Goal: Find specific page/section: Find specific page/section

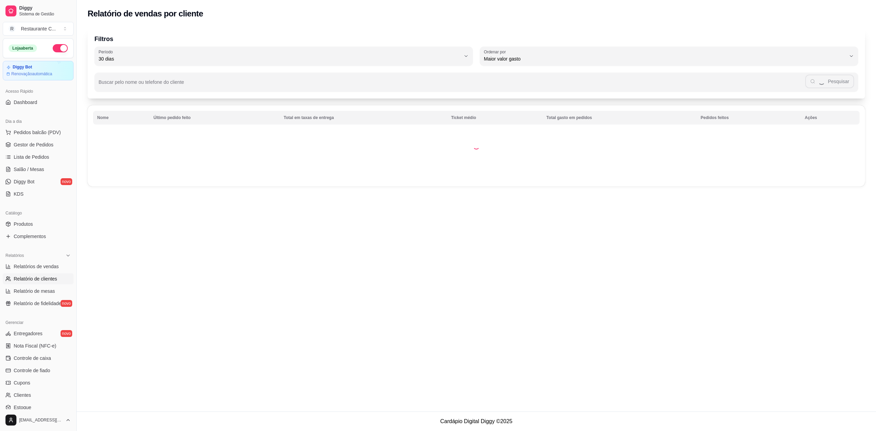
select select "30"
select select "HIGHEST_TOTAL_SPENT_WITH_ORDERS"
click at [38, 144] on span "Gestor de Pedidos" at bounding box center [34, 144] width 40 height 7
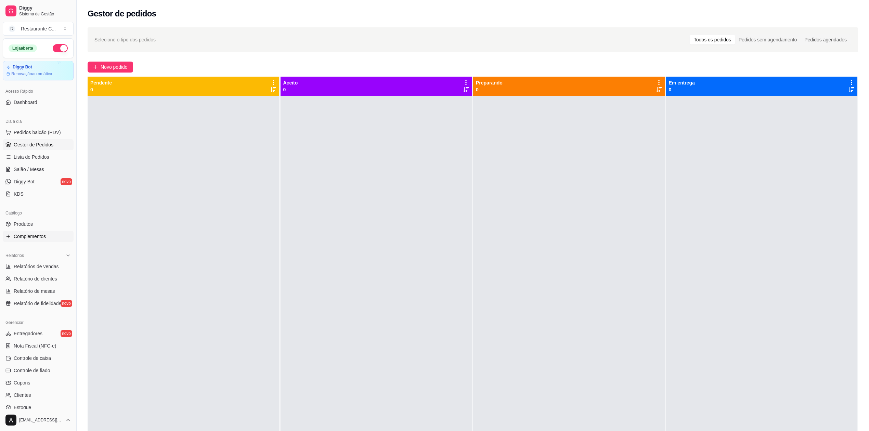
click at [32, 238] on span "Complementos" at bounding box center [30, 236] width 32 height 7
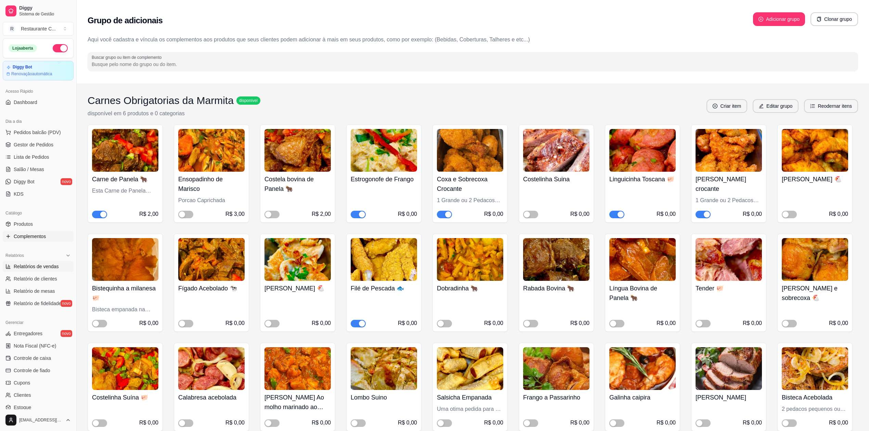
click at [40, 266] on span "Relatórios de vendas" at bounding box center [36, 266] width 45 height 7
select select "ALL"
select select "0"
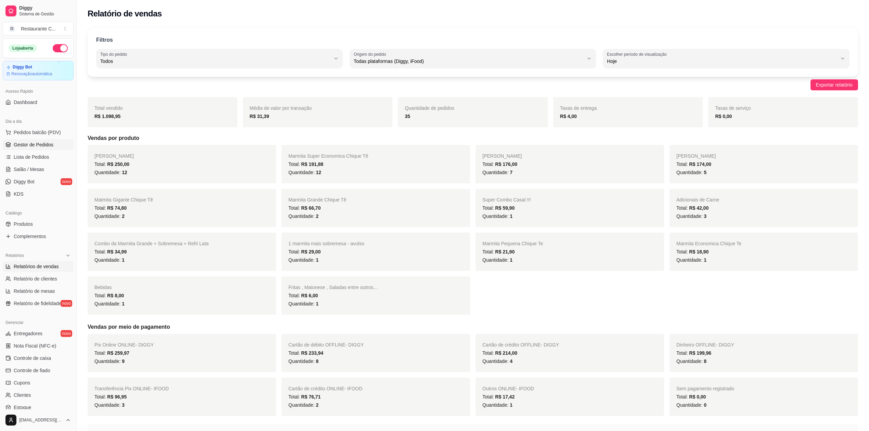
click at [38, 144] on span "Gestor de Pedidos" at bounding box center [34, 144] width 40 height 7
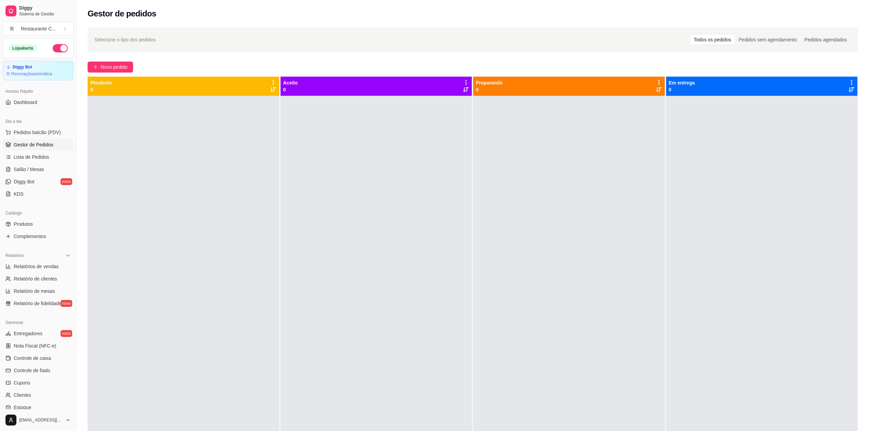
click at [530, 238] on div at bounding box center [569, 311] width 192 height 431
